Goal: Transaction & Acquisition: Purchase product/service

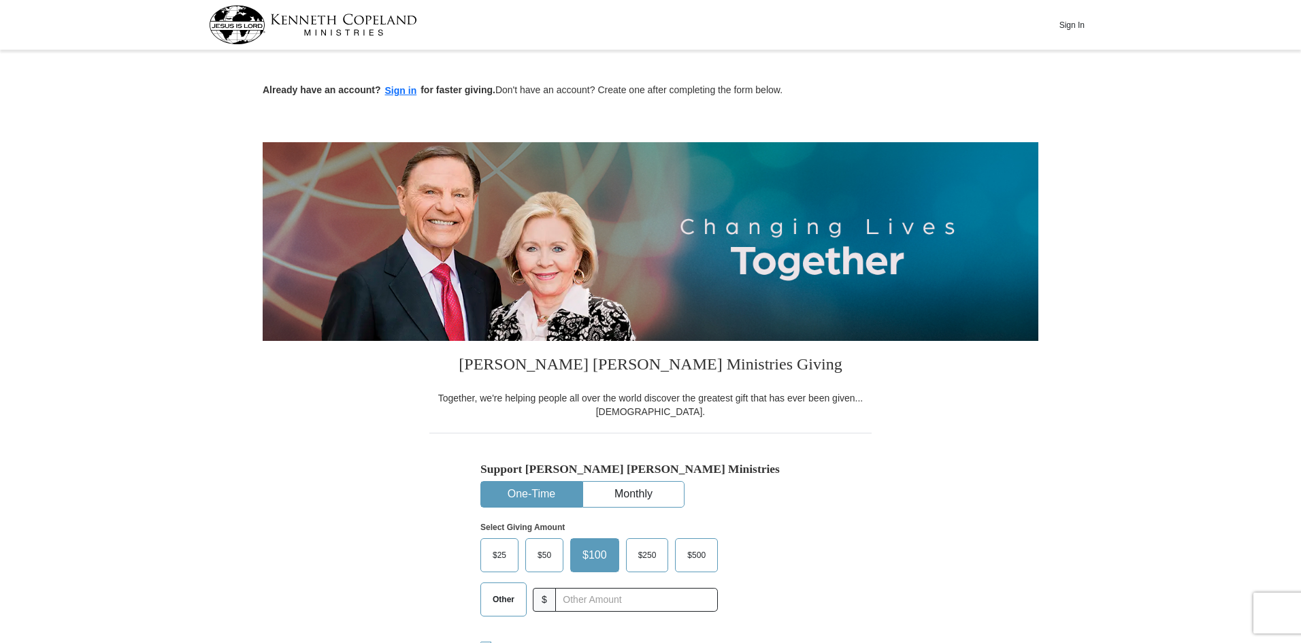
click at [548, 486] on button "One-Time" at bounding box center [531, 494] width 101 height 25
click at [564, 601] on input "text" at bounding box center [636, 600] width 151 height 24
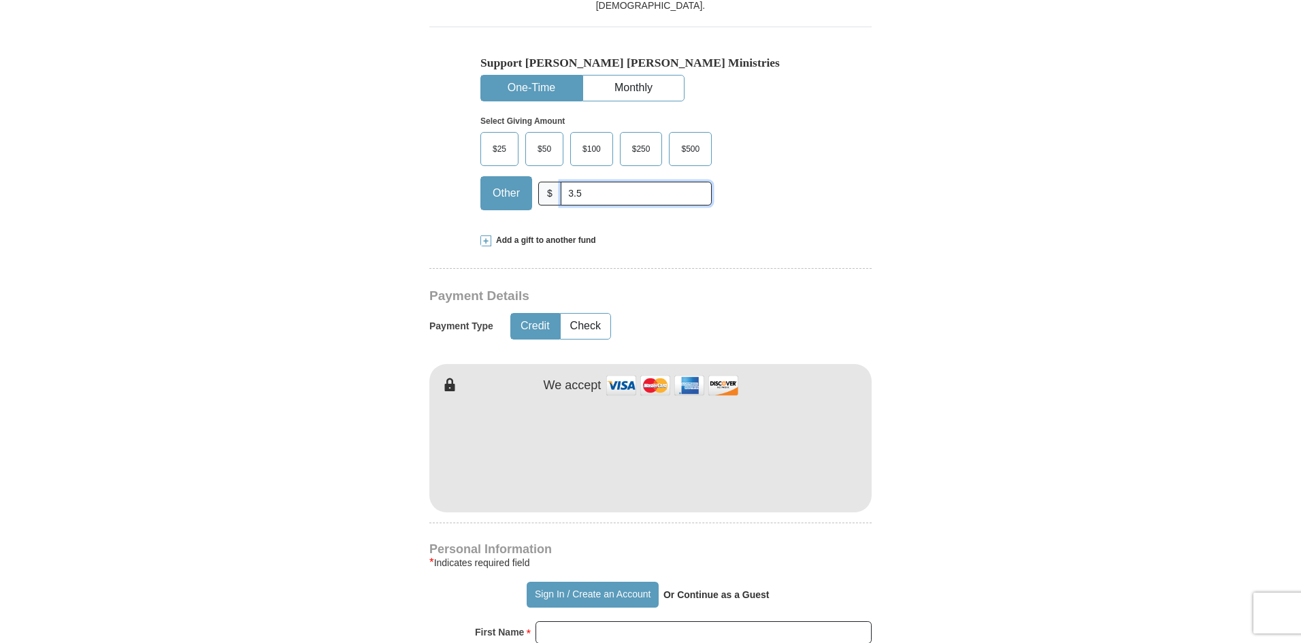
scroll to position [408, 0]
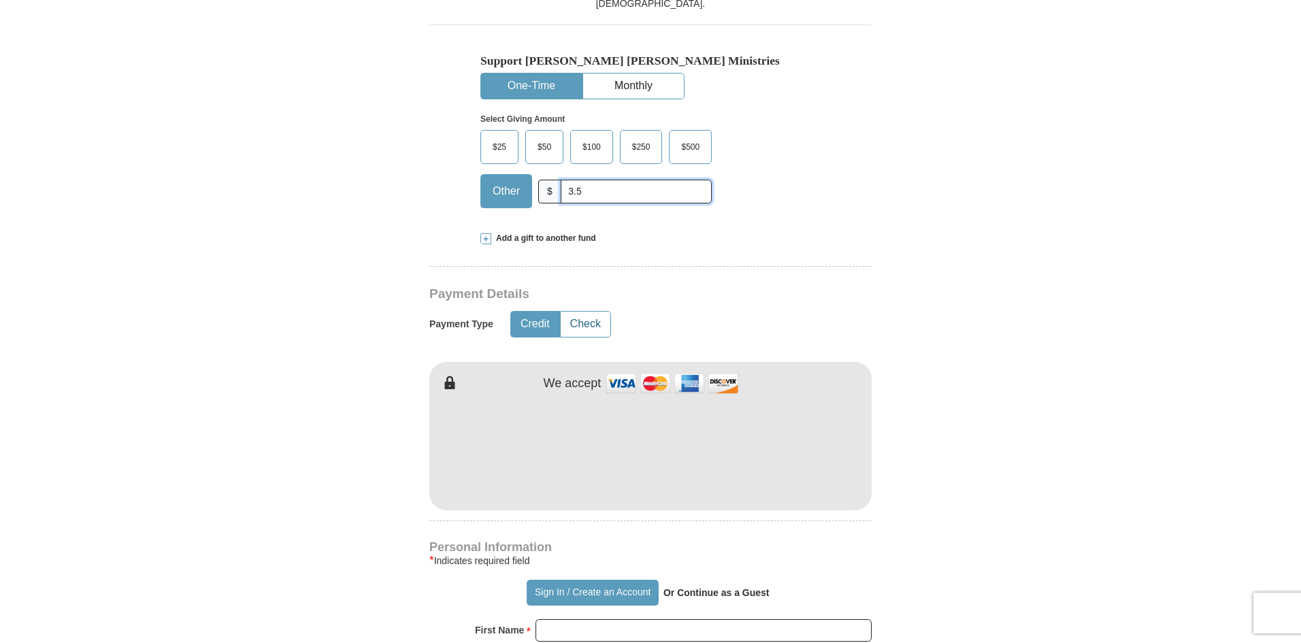
type input "3.5"
click at [580, 325] on button "Check" at bounding box center [586, 324] width 50 height 25
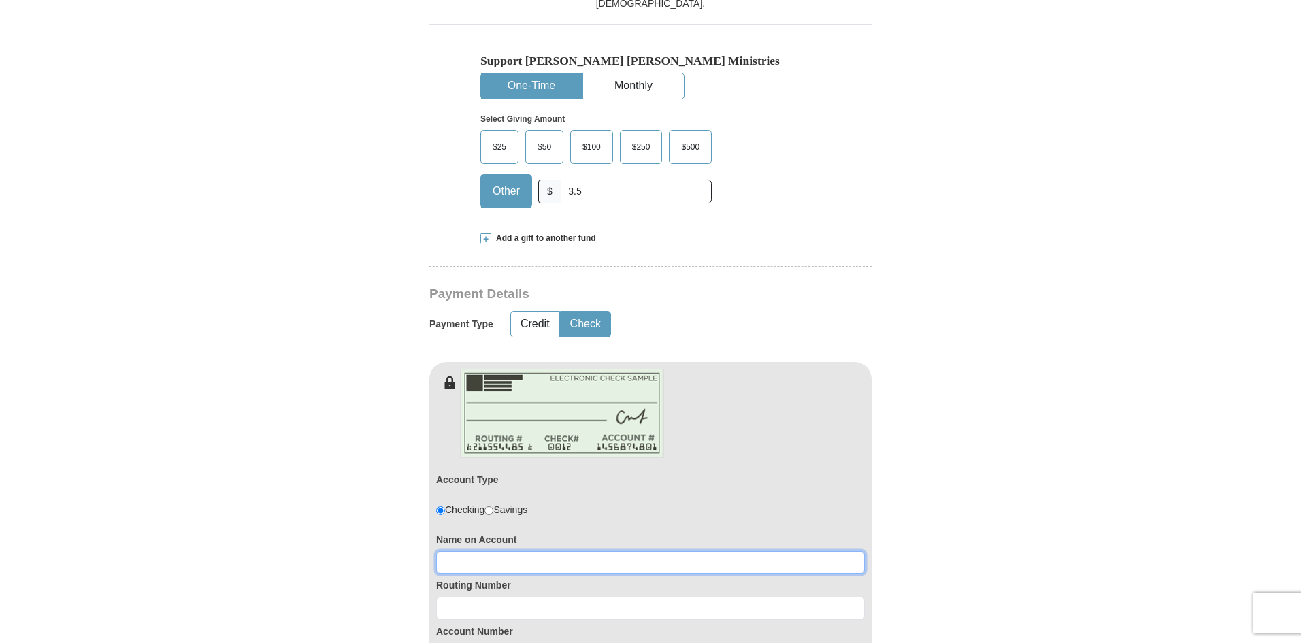
click at [497, 561] on input at bounding box center [650, 562] width 429 height 23
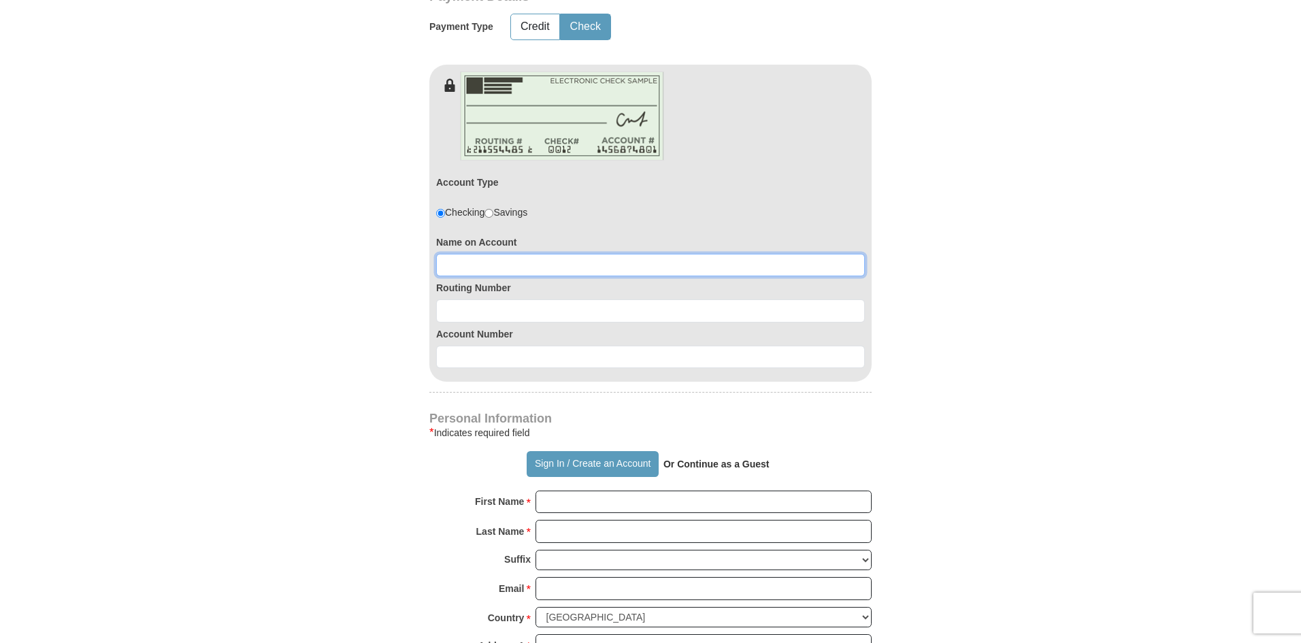
scroll to position [748, 0]
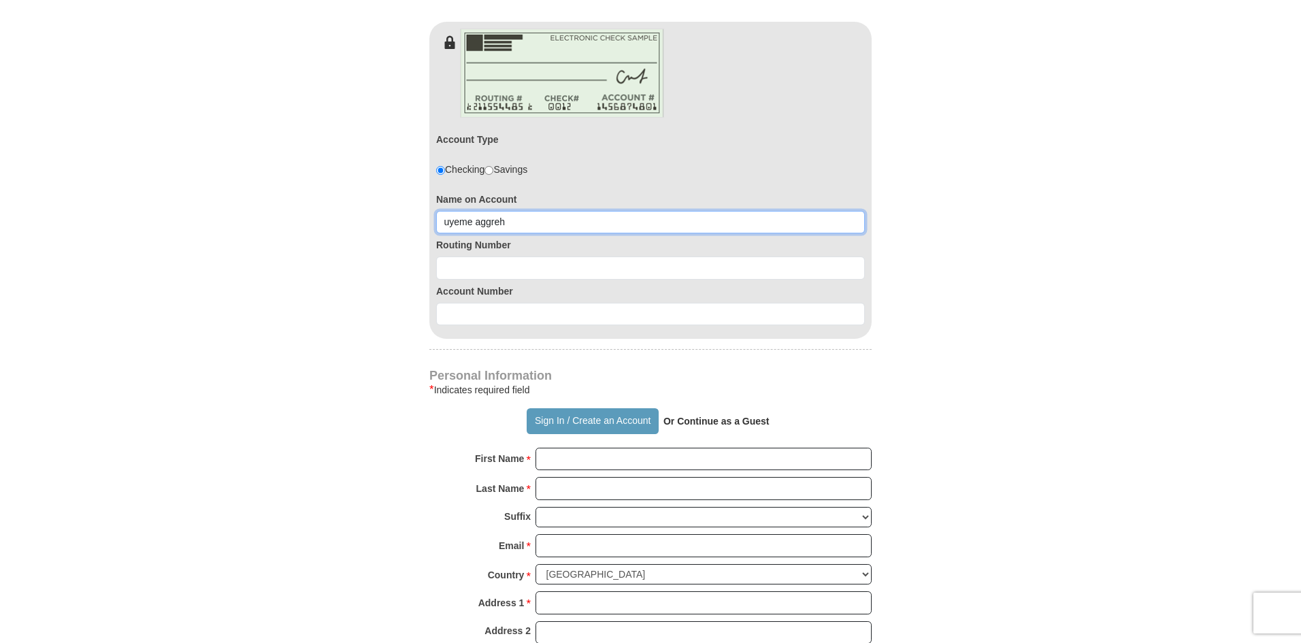
type input "uyeme aggreh"
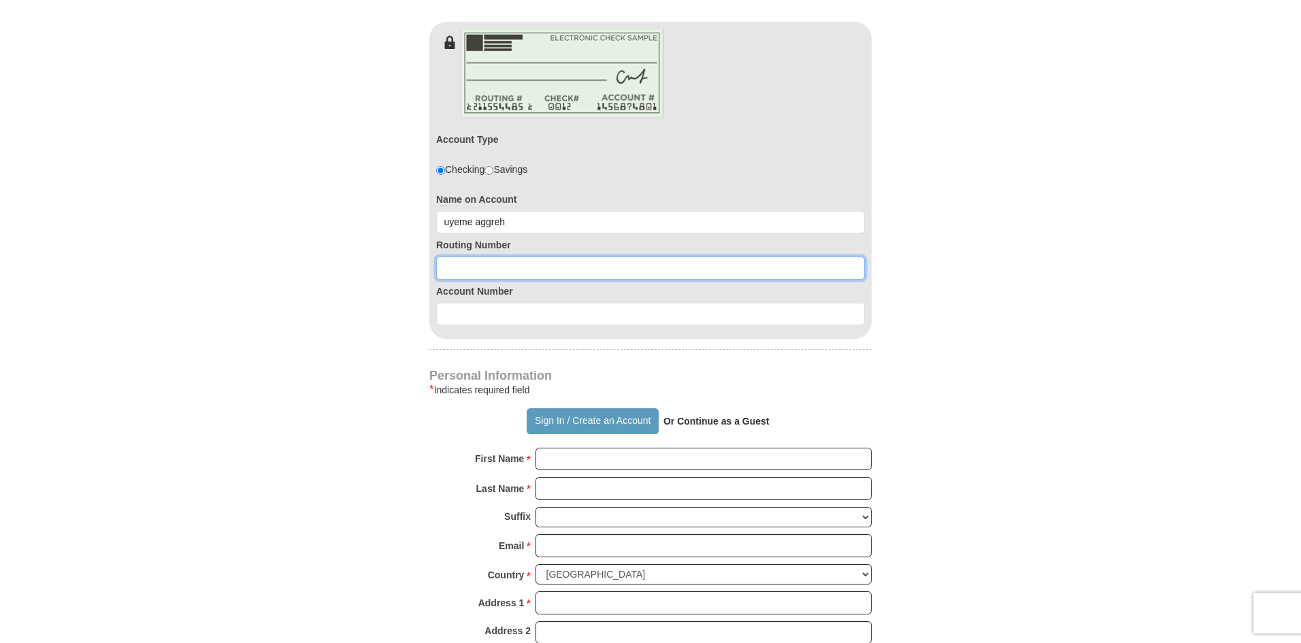
click at [538, 276] on input at bounding box center [650, 267] width 429 height 23
type input "113011258"
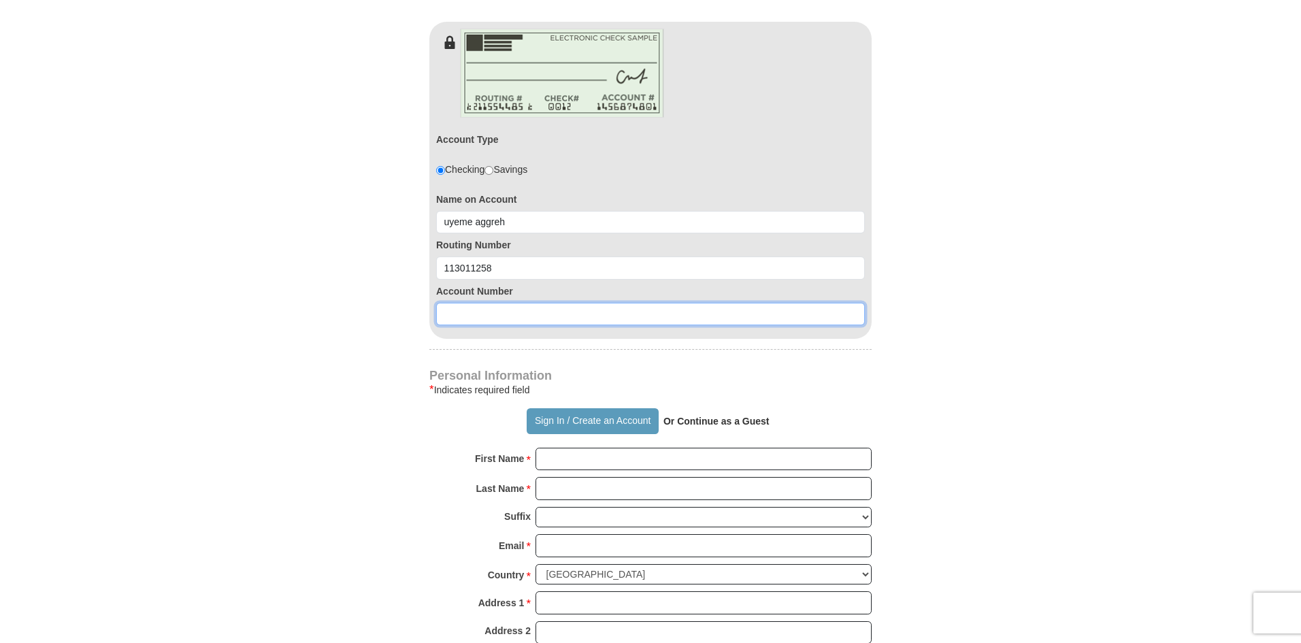
click at [492, 309] on input at bounding box center [650, 314] width 429 height 23
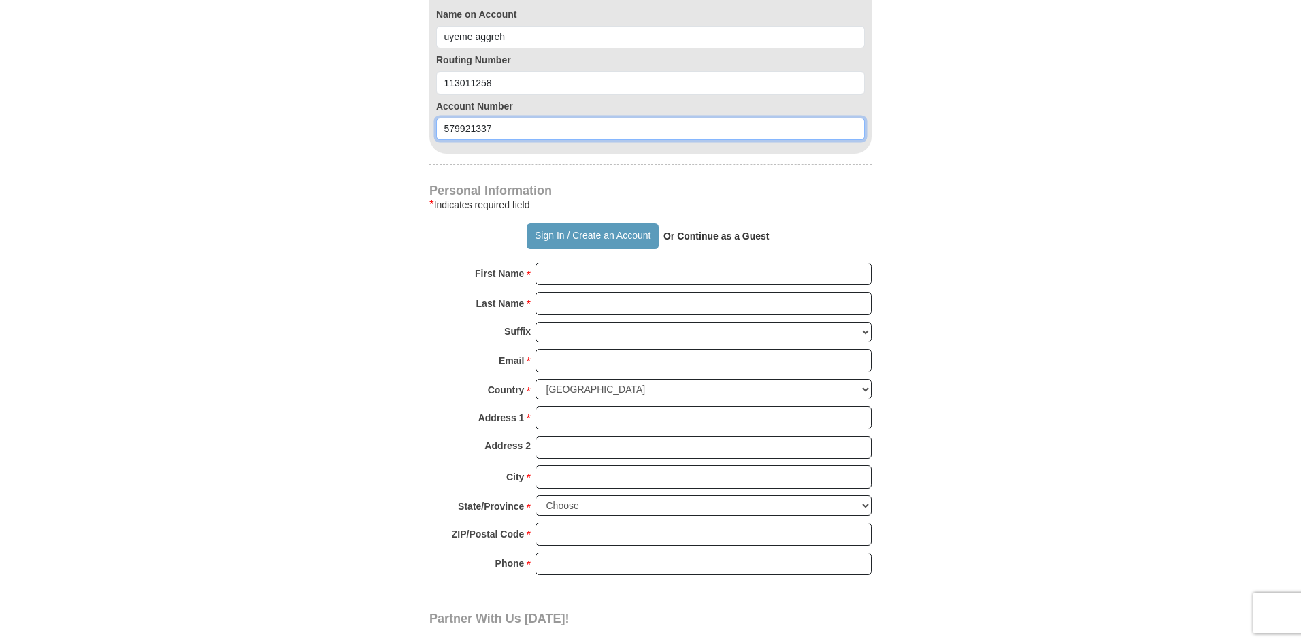
scroll to position [1020, 0]
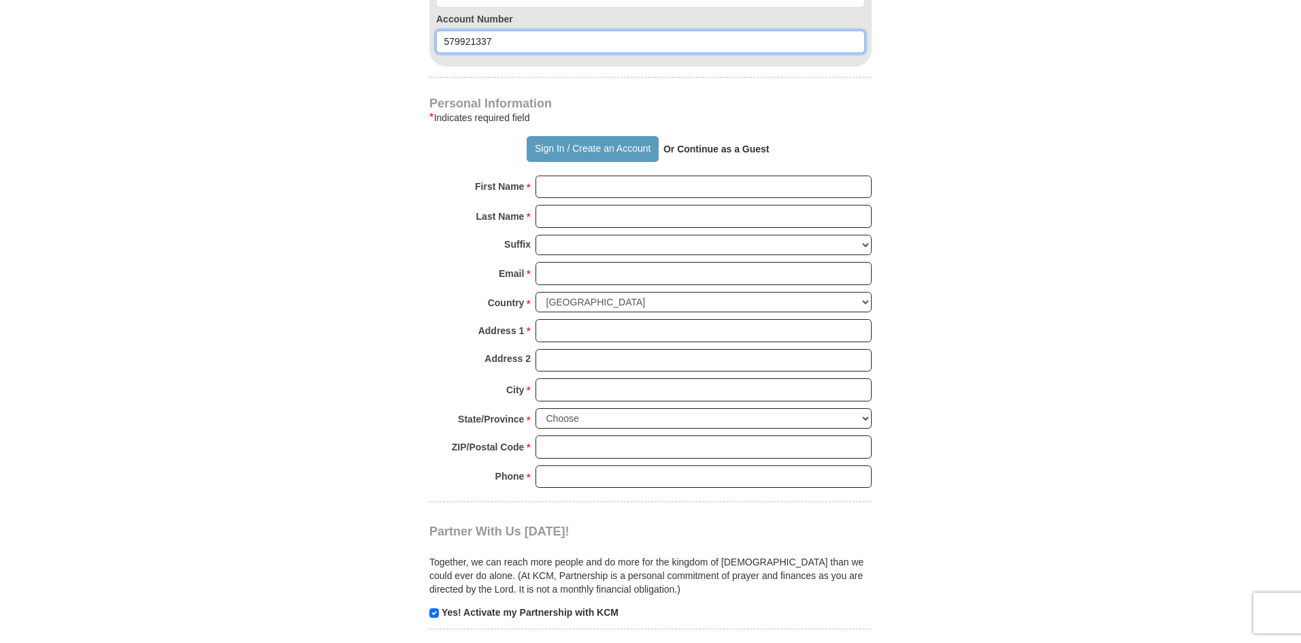
type input "579921337"
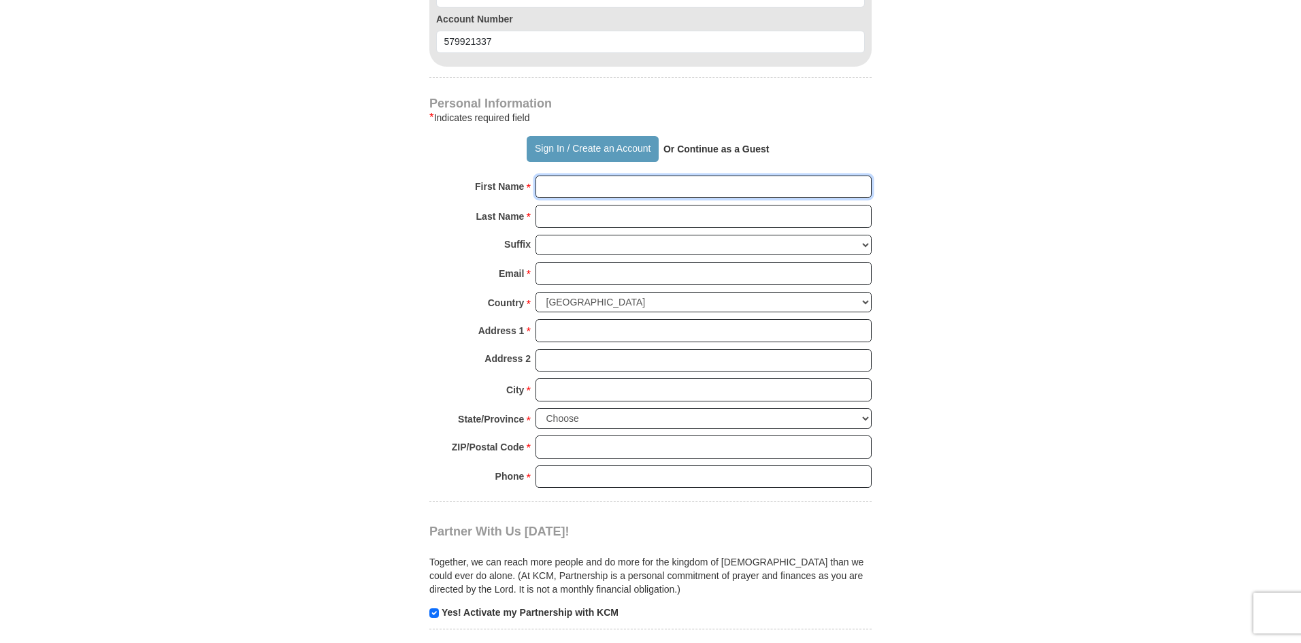
click at [605, 192] on input "First Name *" at bounding box center [703, 187] width 336 height 23
type input "Uyeme"
type input "Aggreh"
type input "[STREET_ADDRESS]"
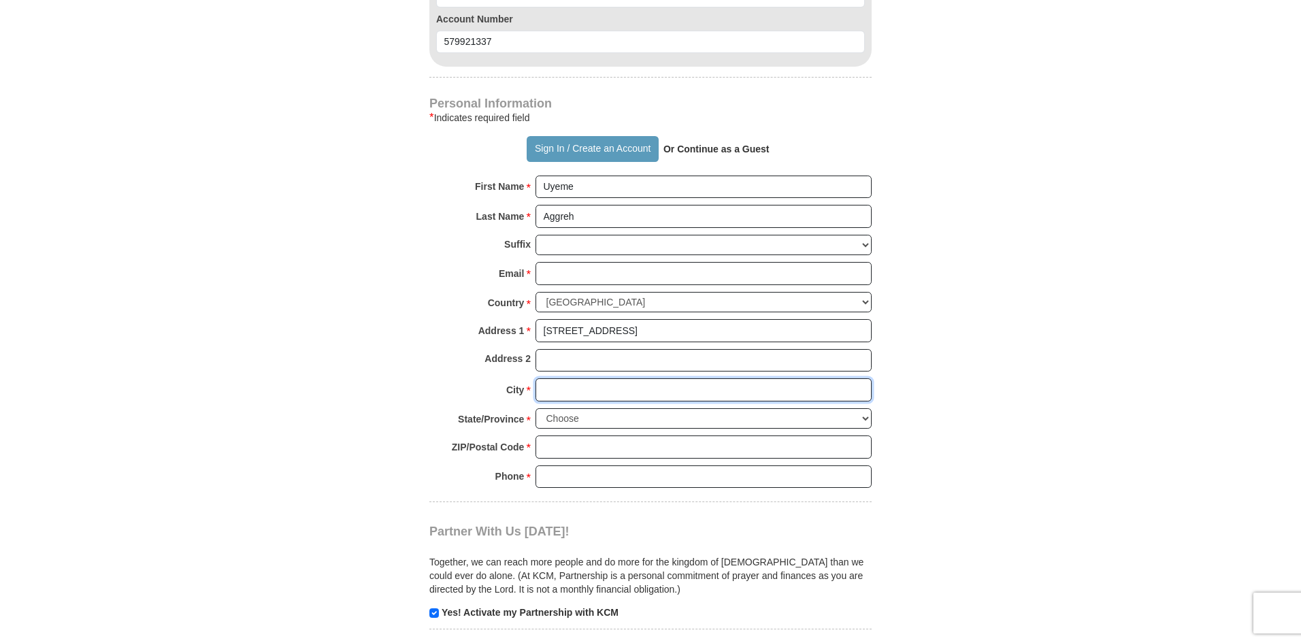
type input "Tomball"
select select "[GEOGRAPHIC_DATA]"
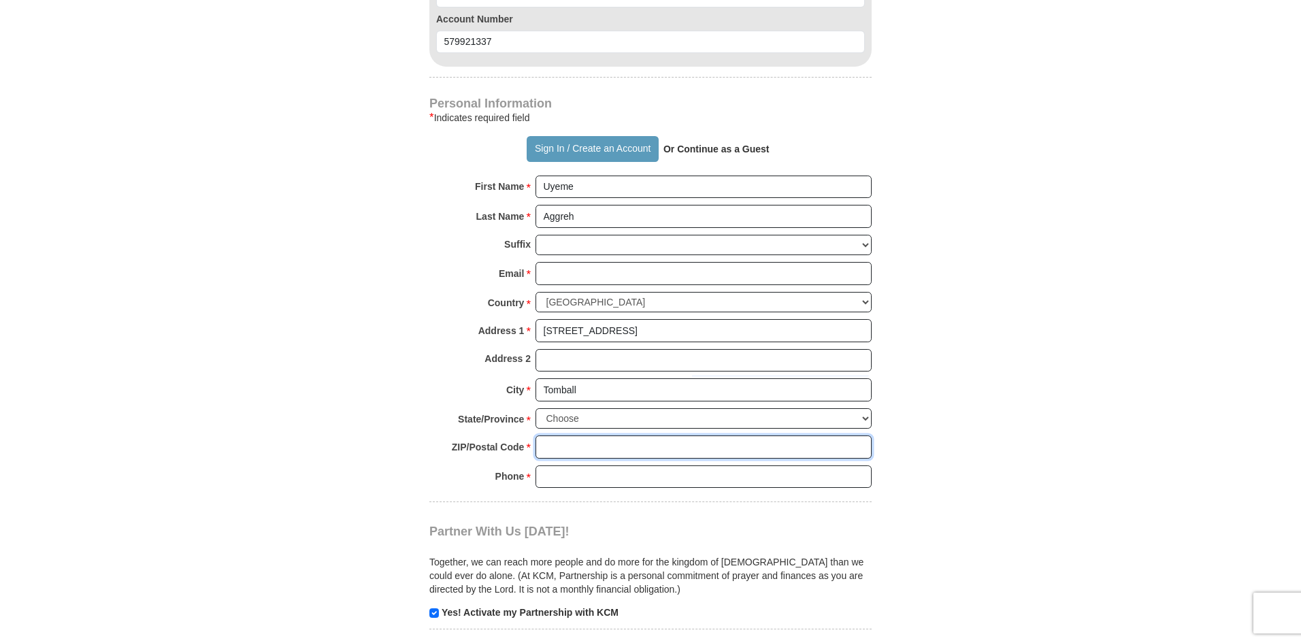
type input "77377"
type input "7149006100"
click at [573, 279] on input "Email *" at bounding box center [703, 273] width 336 height 23
type input "[EMAIL_ADDRESS][DOMAIN_NAME]"
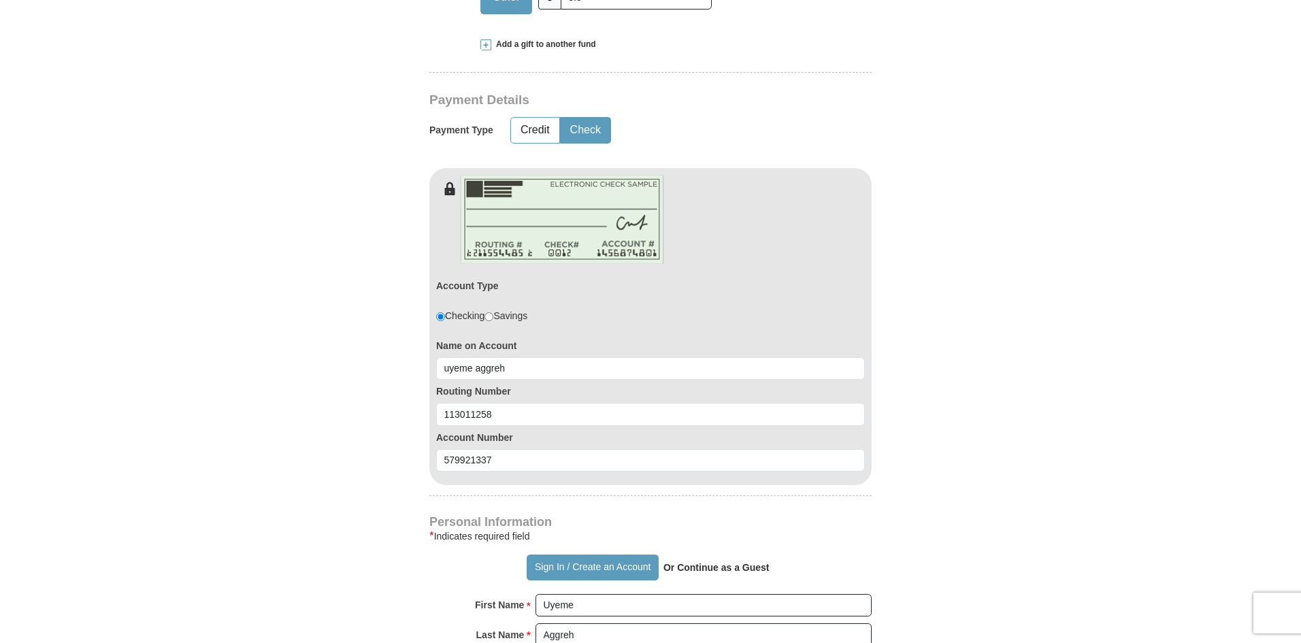
scroll to position [612, 0]
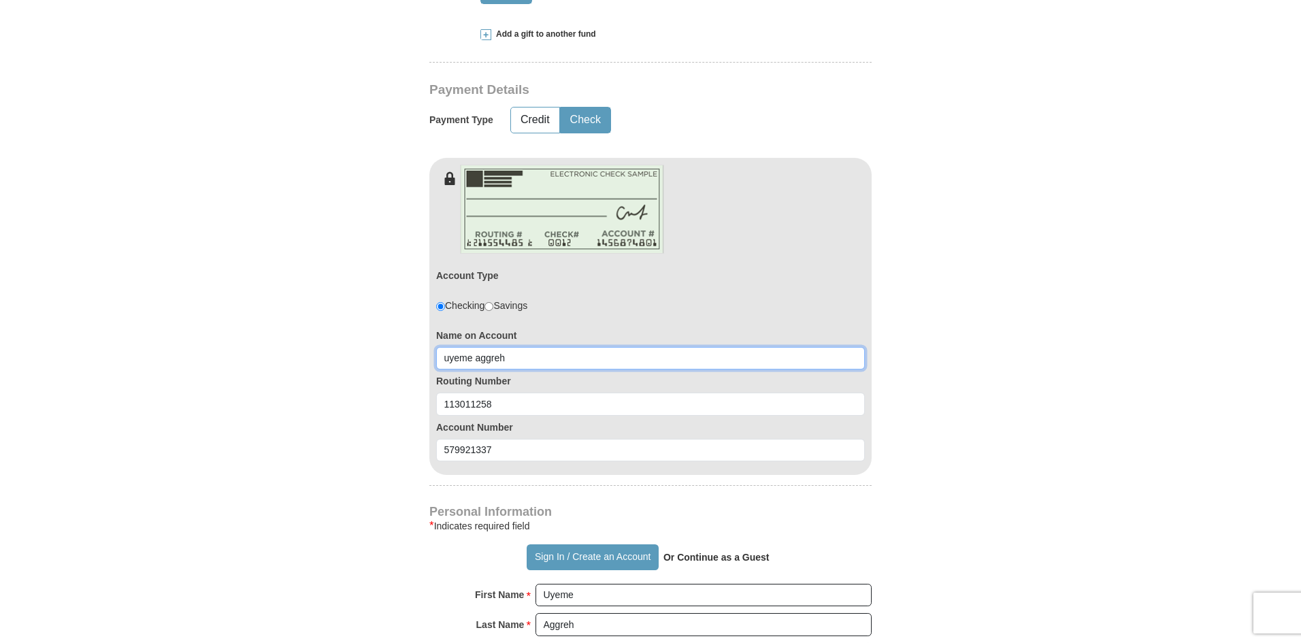
click at [448, 359] on input "uyeme aggreh" at bounding box center [650, 358] width 429 height 23
click at [481, 352] on input "Uyeme aggreh" at bounding box center [650, 358] width 429 height 23
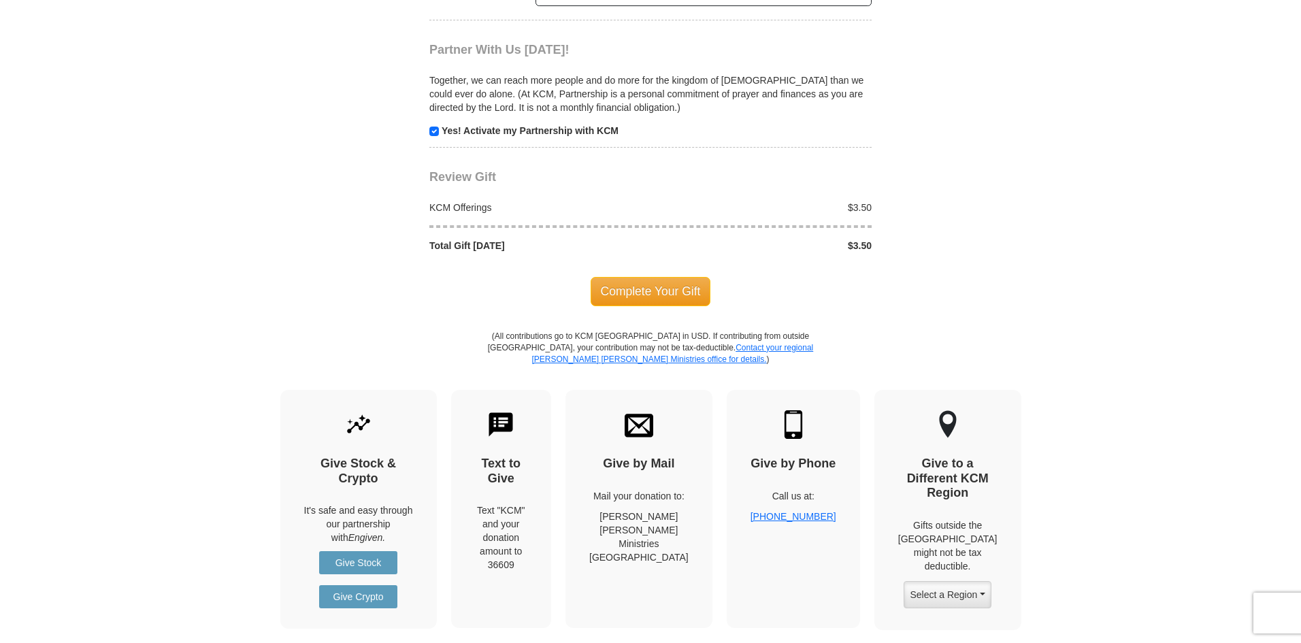
scroll to position [1497, 0]
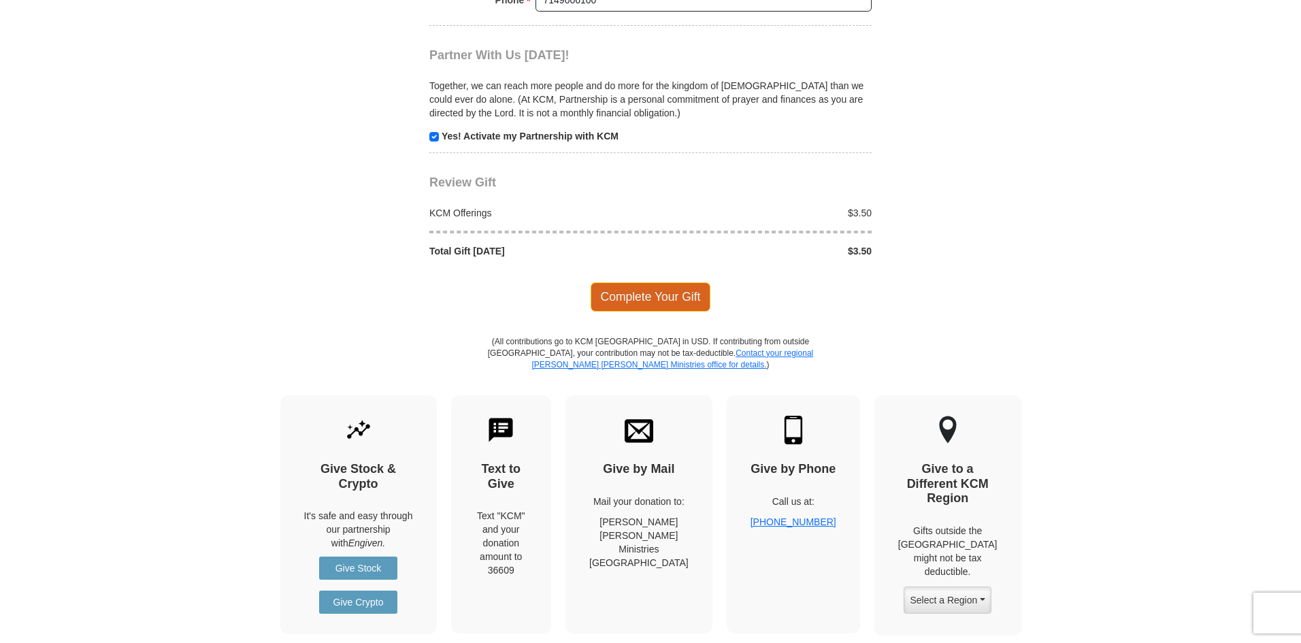
type input "Uyeme Aggreh"
click at [633, 295] on span "Complete Your Gift" at bounding box center [651, 296] width 120 height 29
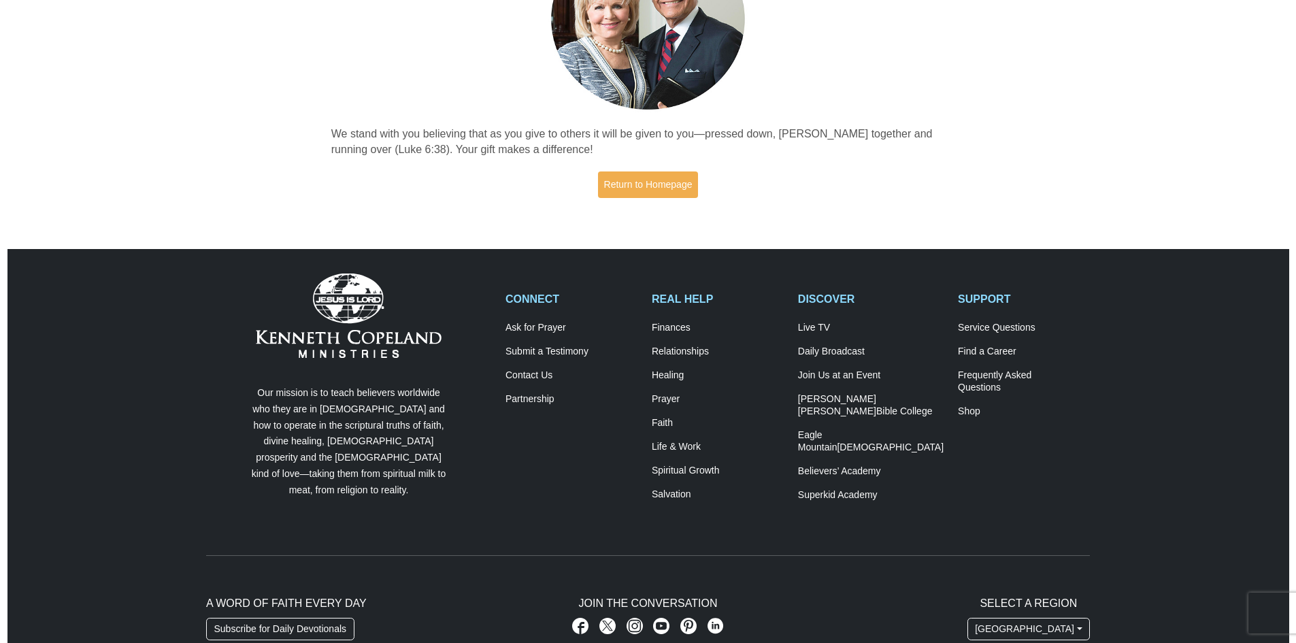
scroll to position [287, 0]
